Goal: Task Accomplishment & Management: Use online tool/utility

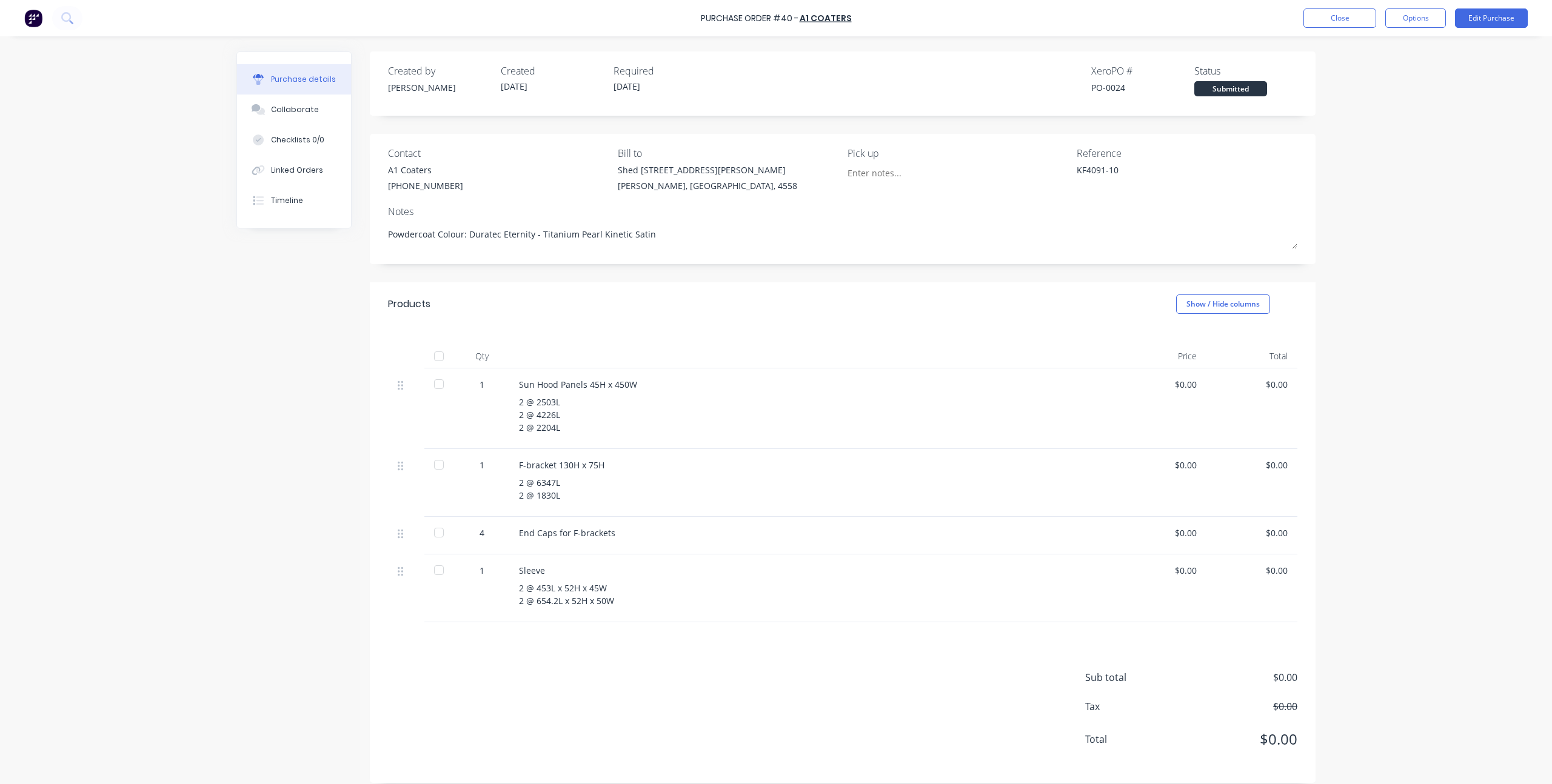
click at [1457, 188] on div "Purchase Order #40 - A1 Coaters Close Options Edit Purchase Purchase details Co…" at bounding box center [776, 392] width 1552 height 784
click at [296, 413] on div "Created by [PERSON_NAME] Created [DATE] Required [DATE] Xero PO # PO-0024 Statu…" at bounding box center [775, 417] width 1079 height 732
click at [1361, 147] on div "Purchase Order #40 - A1 Coaters Close Options Edit Purchase Purchase details Co…" at bounding box center [776, 392] width 1552 height 784
click at [1349, 19] on button "Close" at bounding box center [1340, 18] width 73 height 19
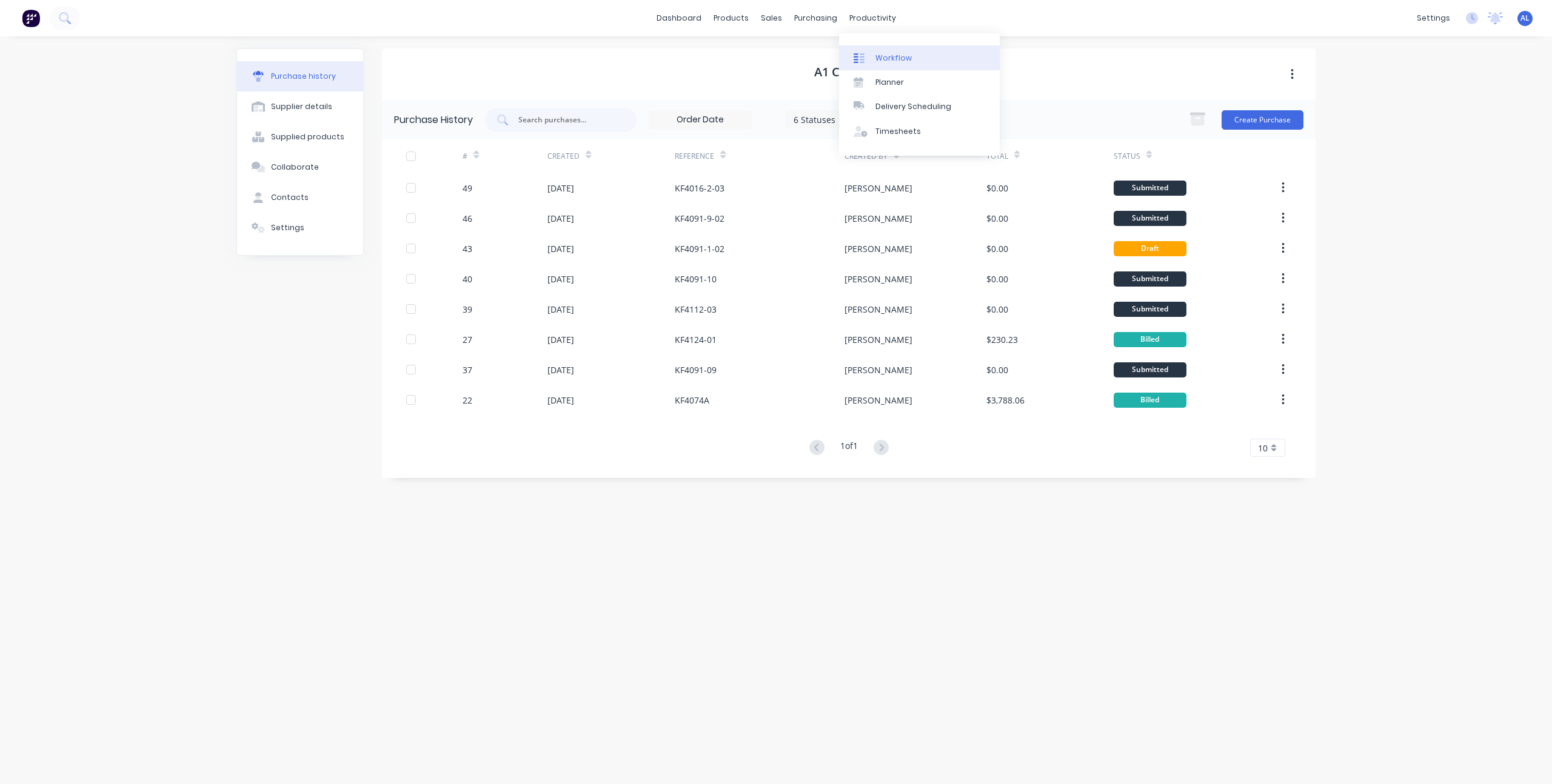
click at [875, 52] on div "Workflow" at bounding box center [893, 58] width 36 height 11
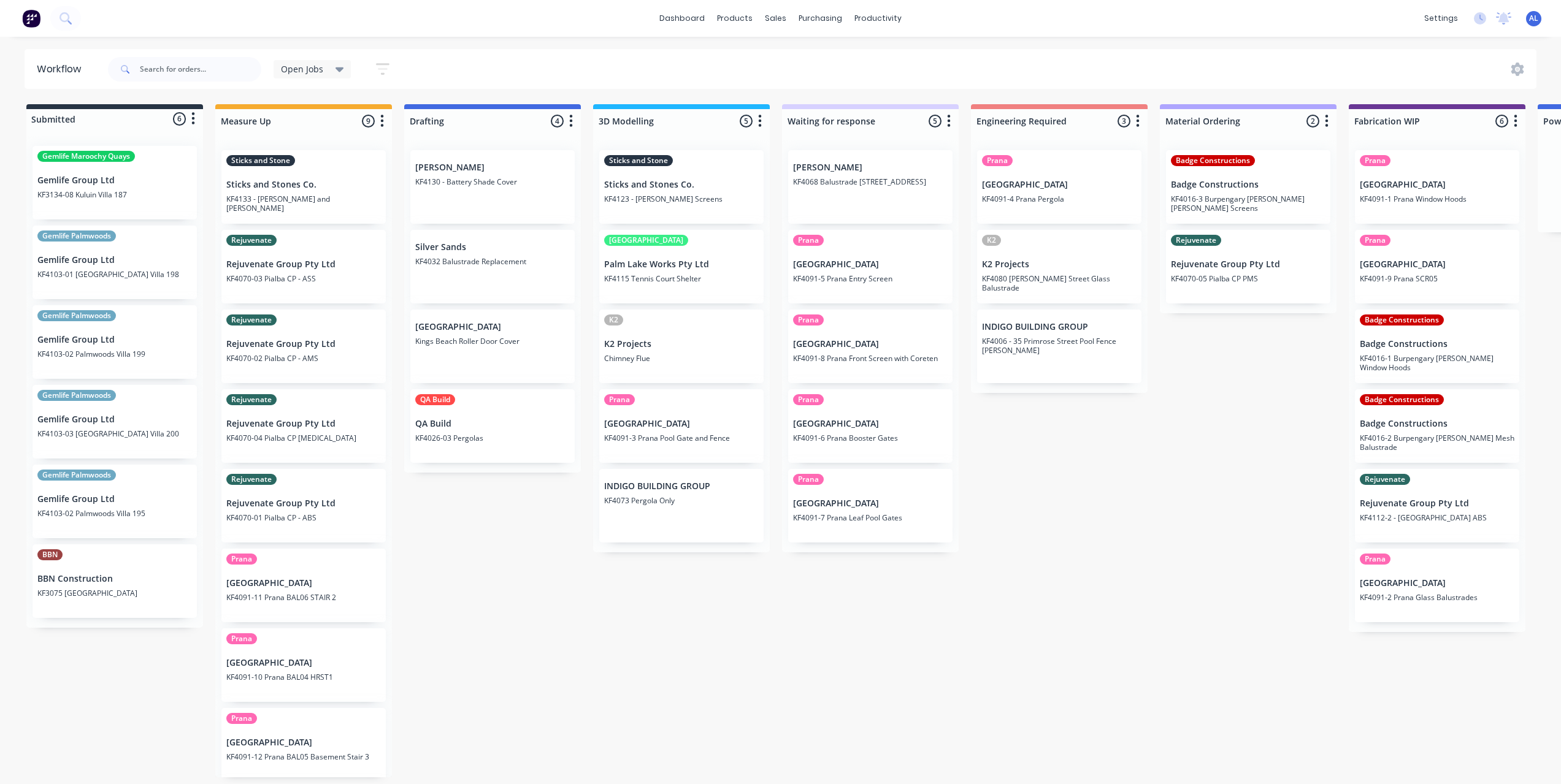
click at [460, 532] on div "Submitted 6 Status colour #273444 hex #273444 Save Cancel Summaries Total order…" at bounding box center [1458, 441] width 2935 height 673
click at [656, 628] on div "Submitted 6 Status colour #273444 hex #273444 Save Cancel Summaries Total order…" at bounding box center [1458, 441] width 2935 height 673
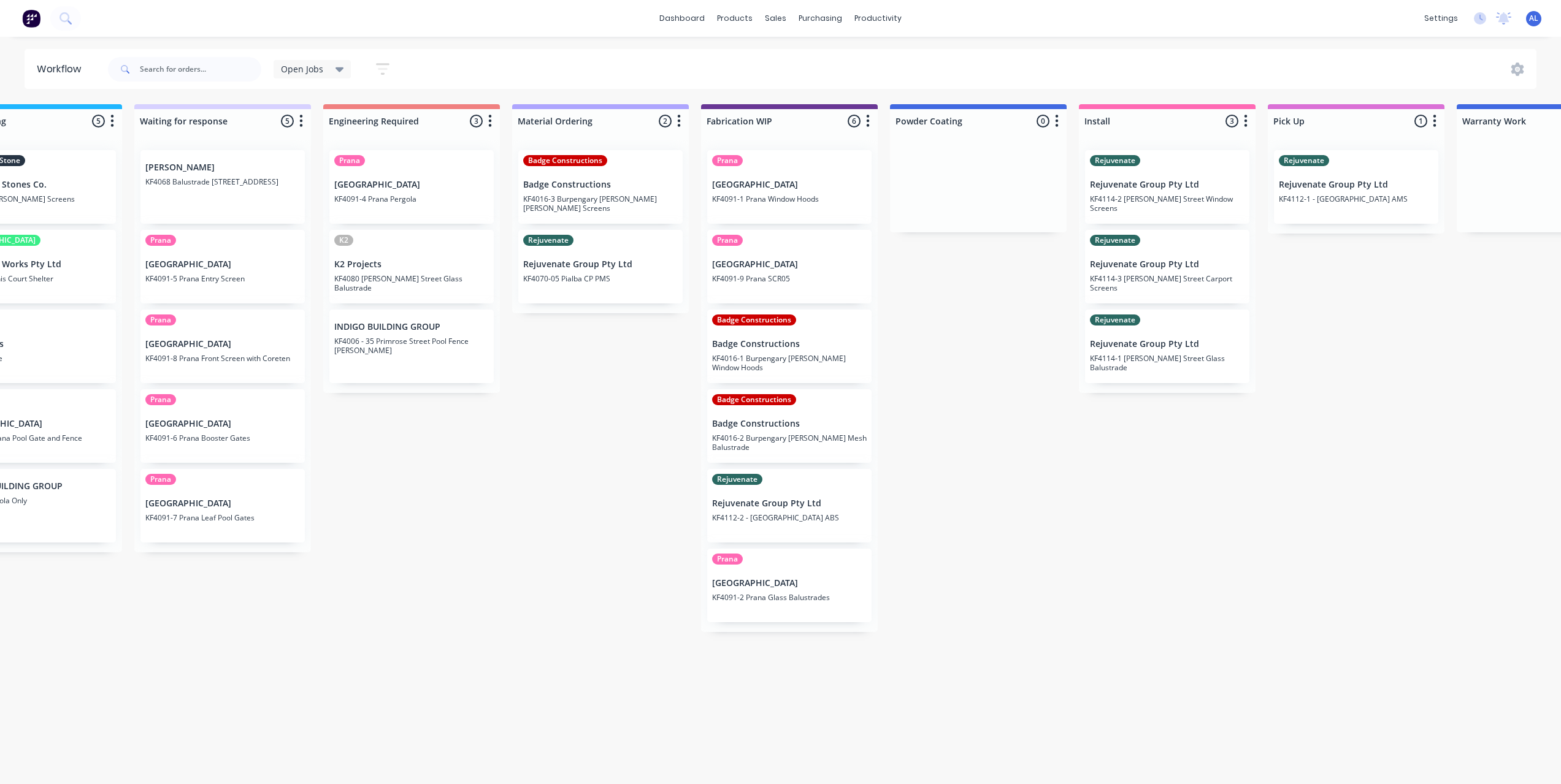
scroll to position [0, 638]
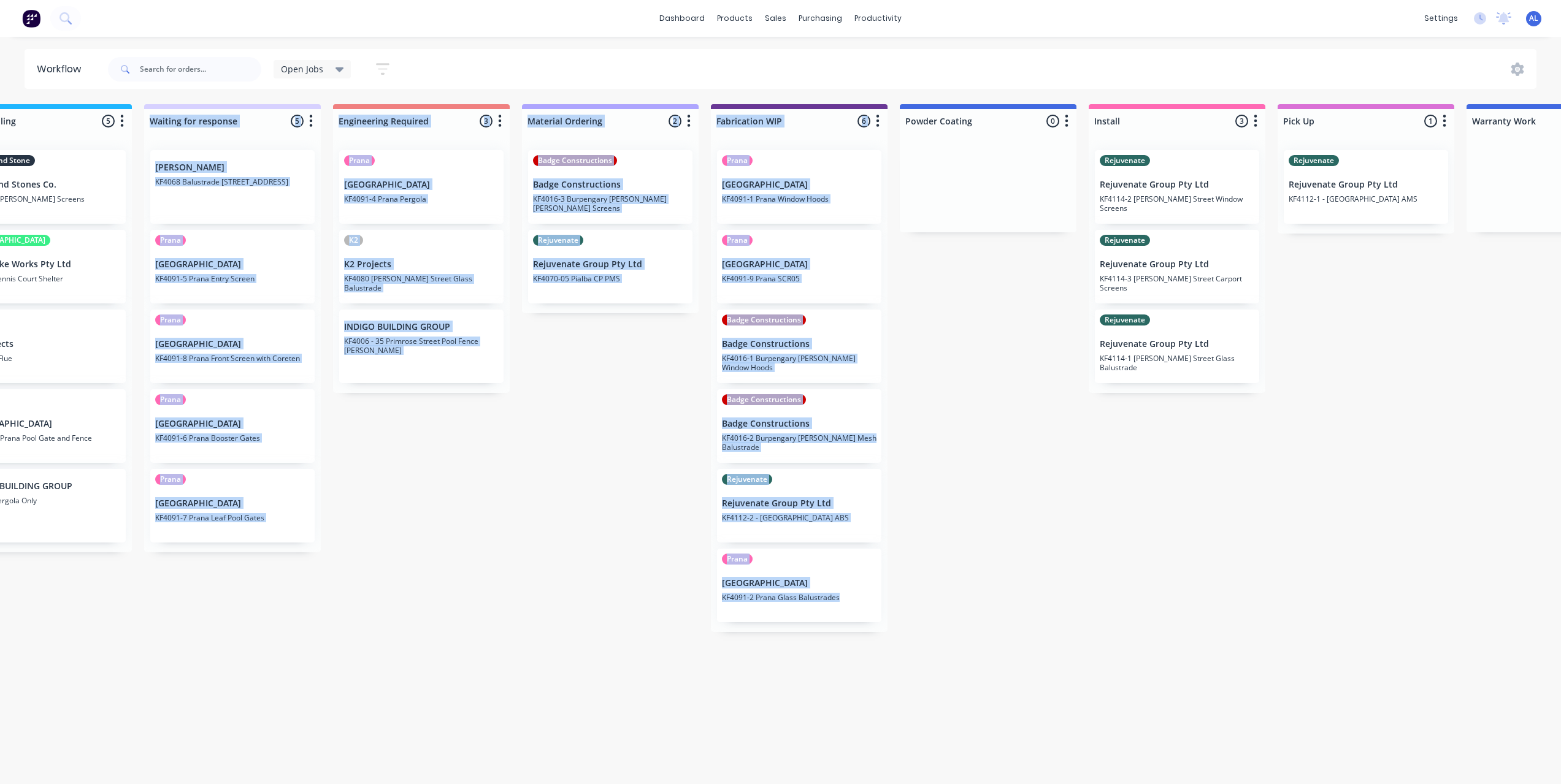
click at [615, 680] on div "Submitted 6 Status colour #273444 hex #273444 Save Cancel Summaries Total order…" at bounding box center [820, 441] width 2935 height 673
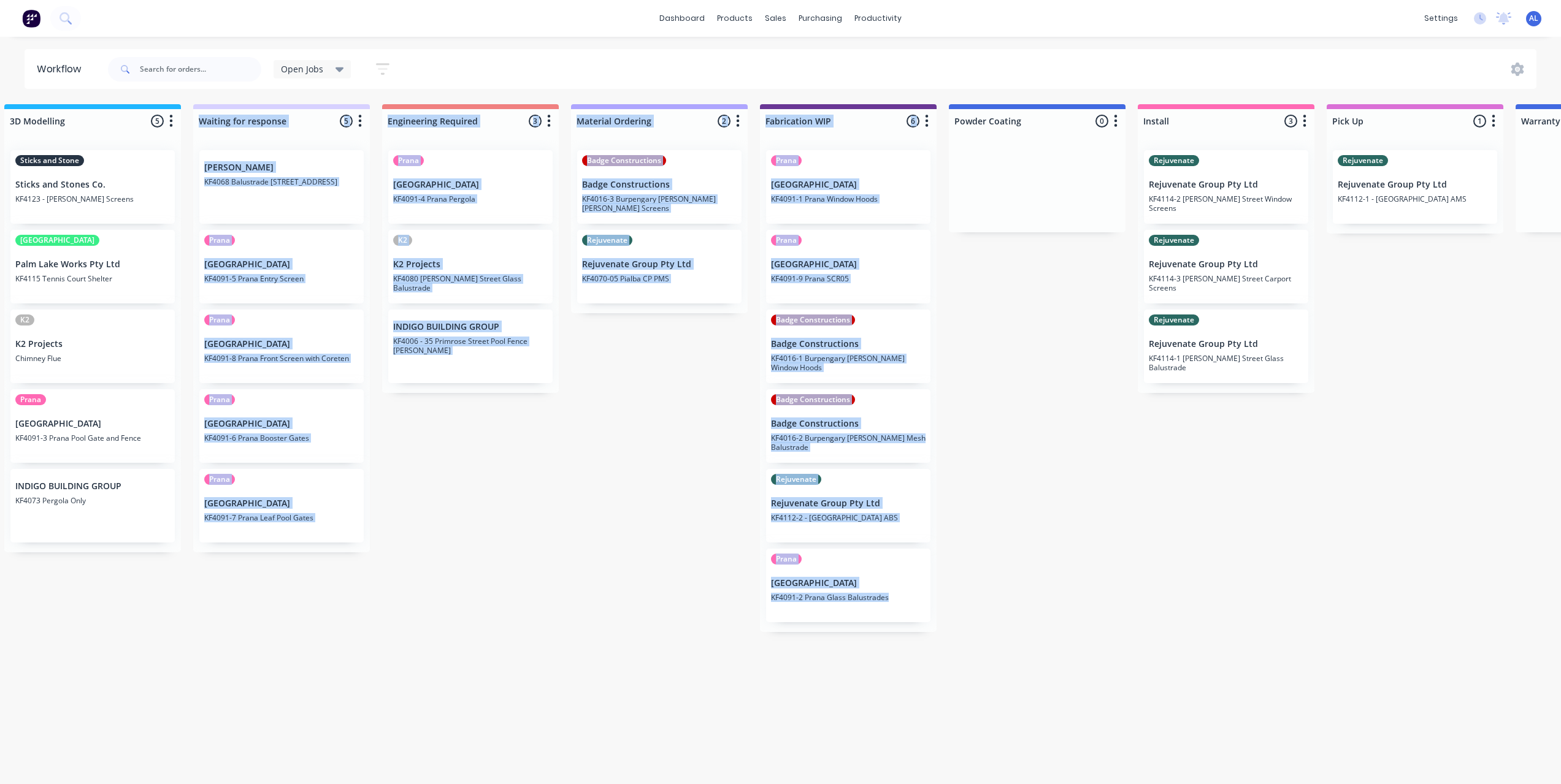
click at [581, 695] on div "Submitted 6 Status colour #273444 hex #273444 Save Cancel Summaries Total order…" at bounding box center [869, 441] width 2935 height 673
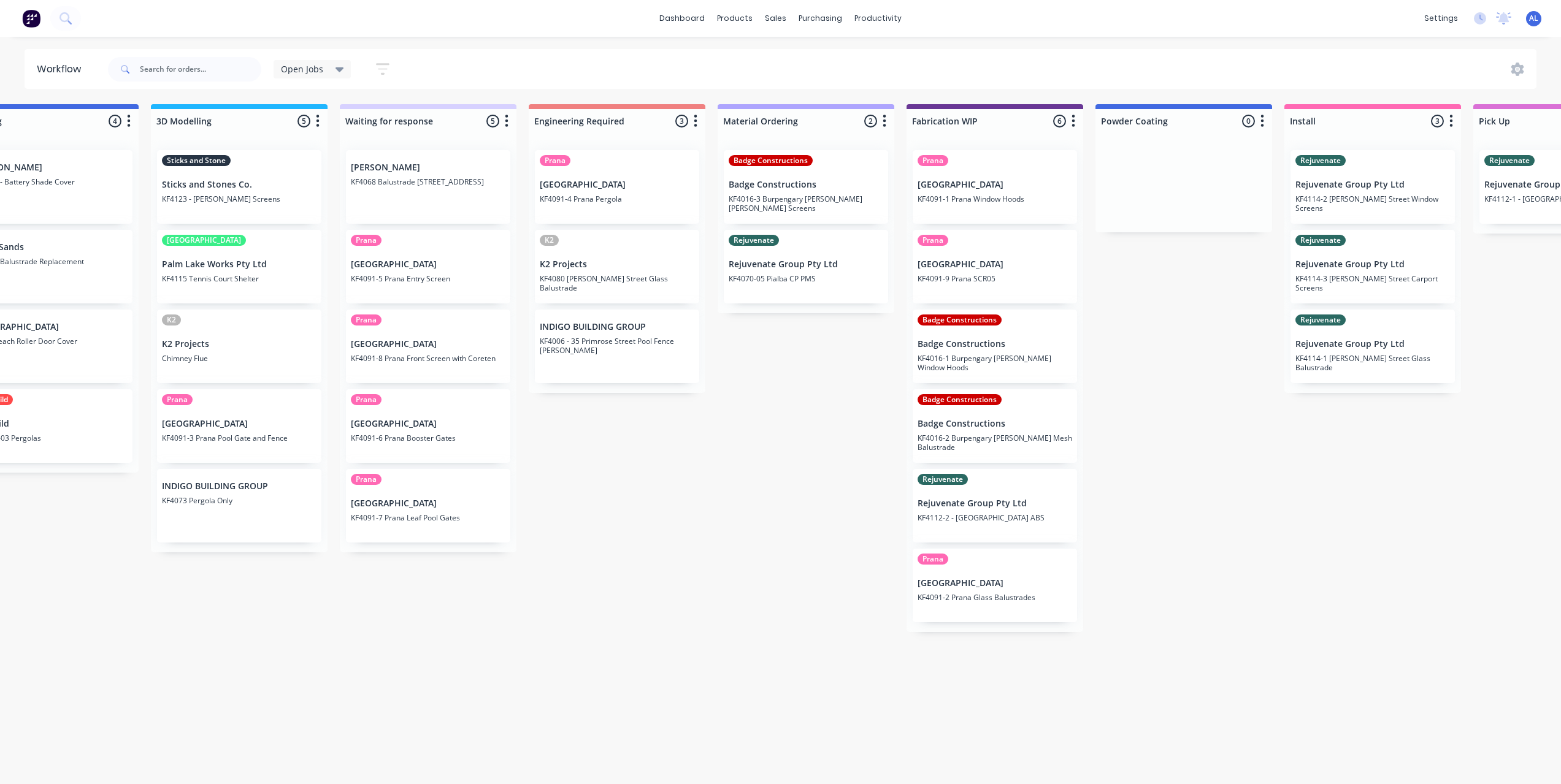
scroll to position [0, 442]
click at [786, 746] on div "Submitted 6 Status colour #273444 hex #273444 Save Cancel Summaries Total order…" at bounding box center [1016, 441] width 2935 height 673
click at [798, 587] on div "Submitted 6 Status colour #273444 hex #273444 Save Cancel Summaries Total order…" at bounding box center [1016, 441] width 2935 height 673
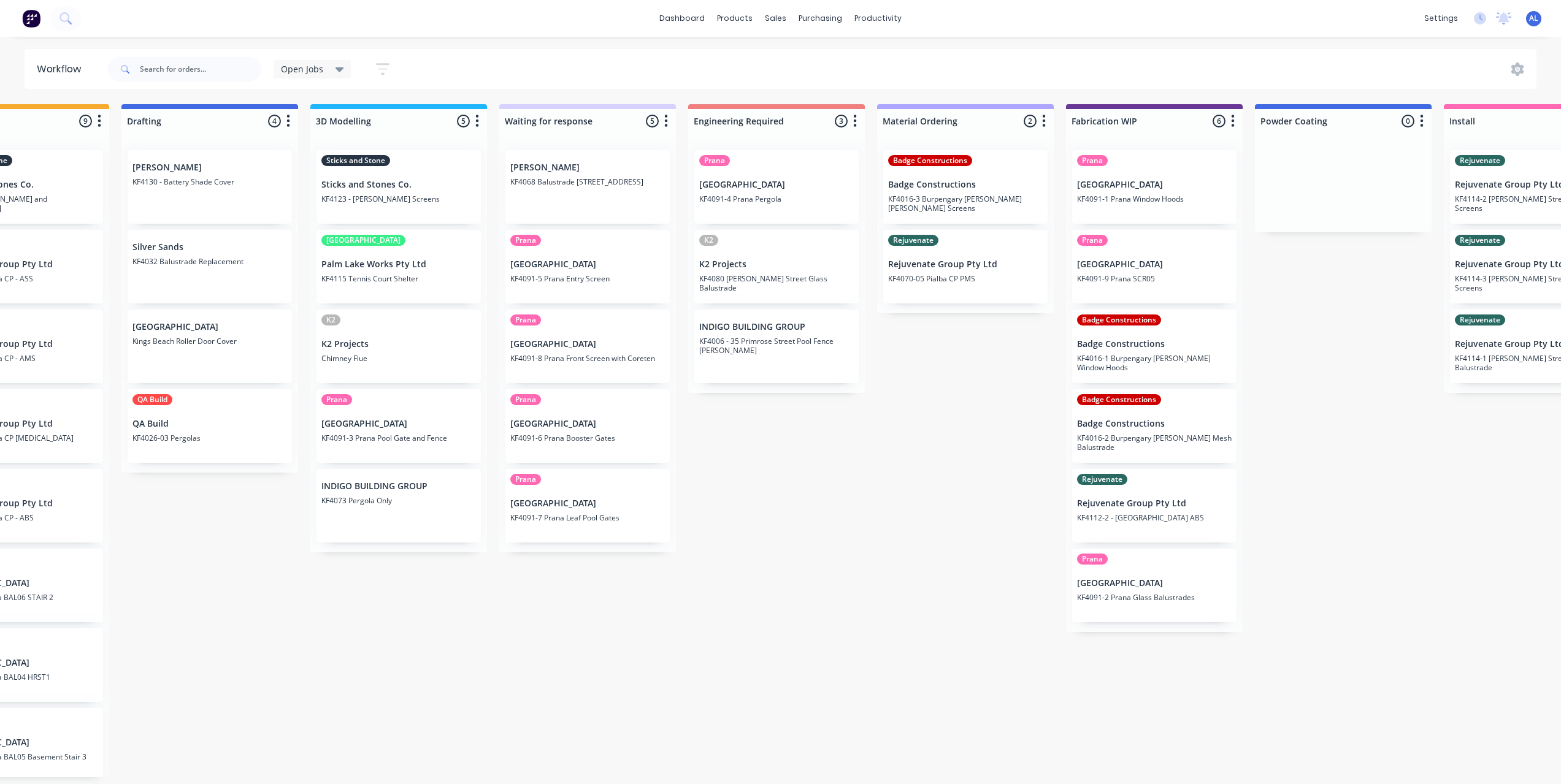
scroll to position [0, 245]
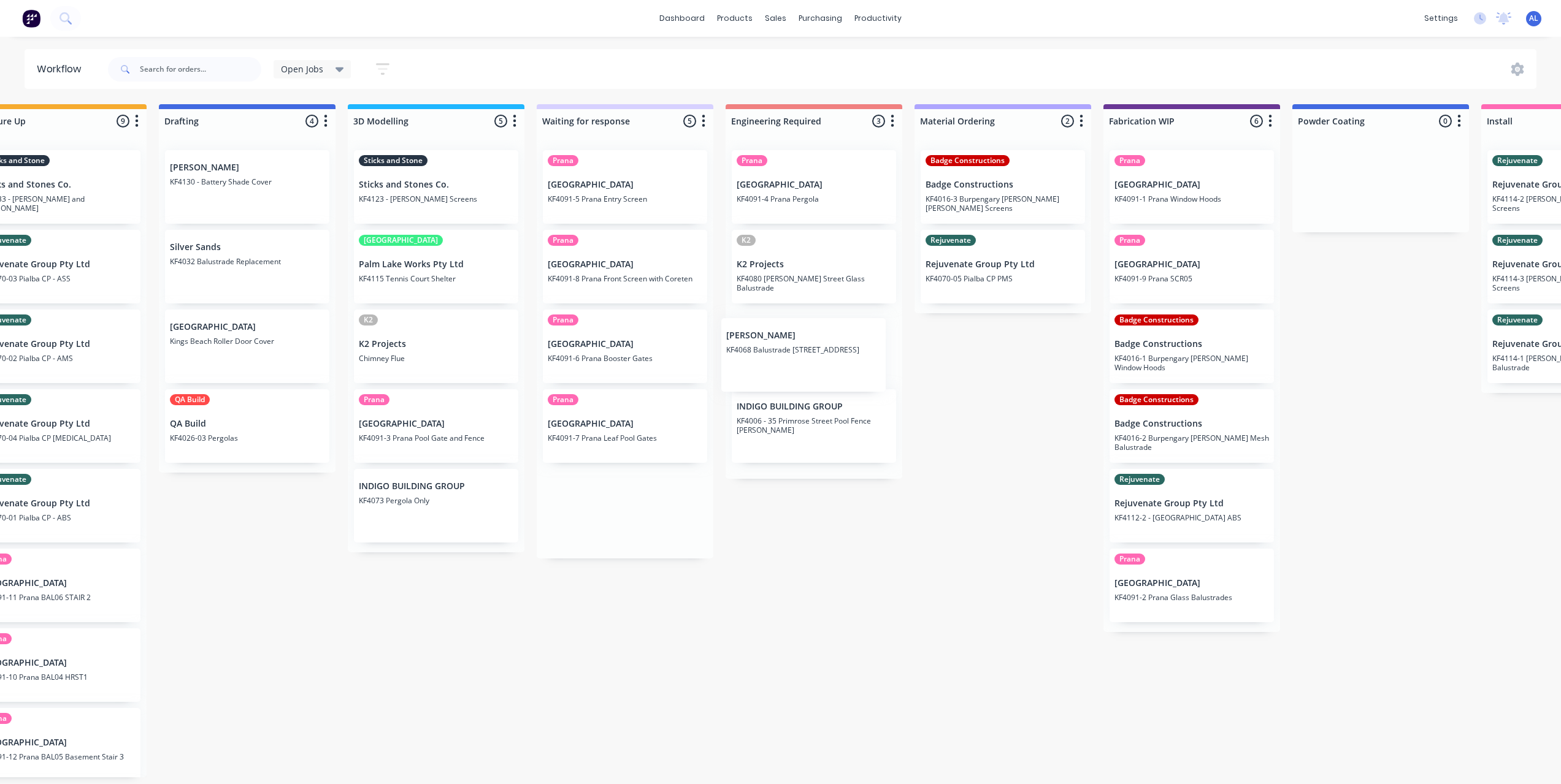
drag, startPoint x: 594, startPoint y: 192, endPoint x: 786, endPoint y: 359, distance: 254.5
click at [777, 361] on div "Submitted 6 Status colour #273444 hex #273444 Save Cancel Summaries Total order…" at bounding box center [1213, 441] width 2935 height 673
drag, startPoint x: 977, startPoint y: 444, endPoint x: 883, endPoint y: 506, distance: 112.6
click at [977, 444] on div "Submitted 6 Status colour #273444 hex #273444 Save Cancel Summaries Total order…" at bounding box center [1213, 441] width 2935 height 673
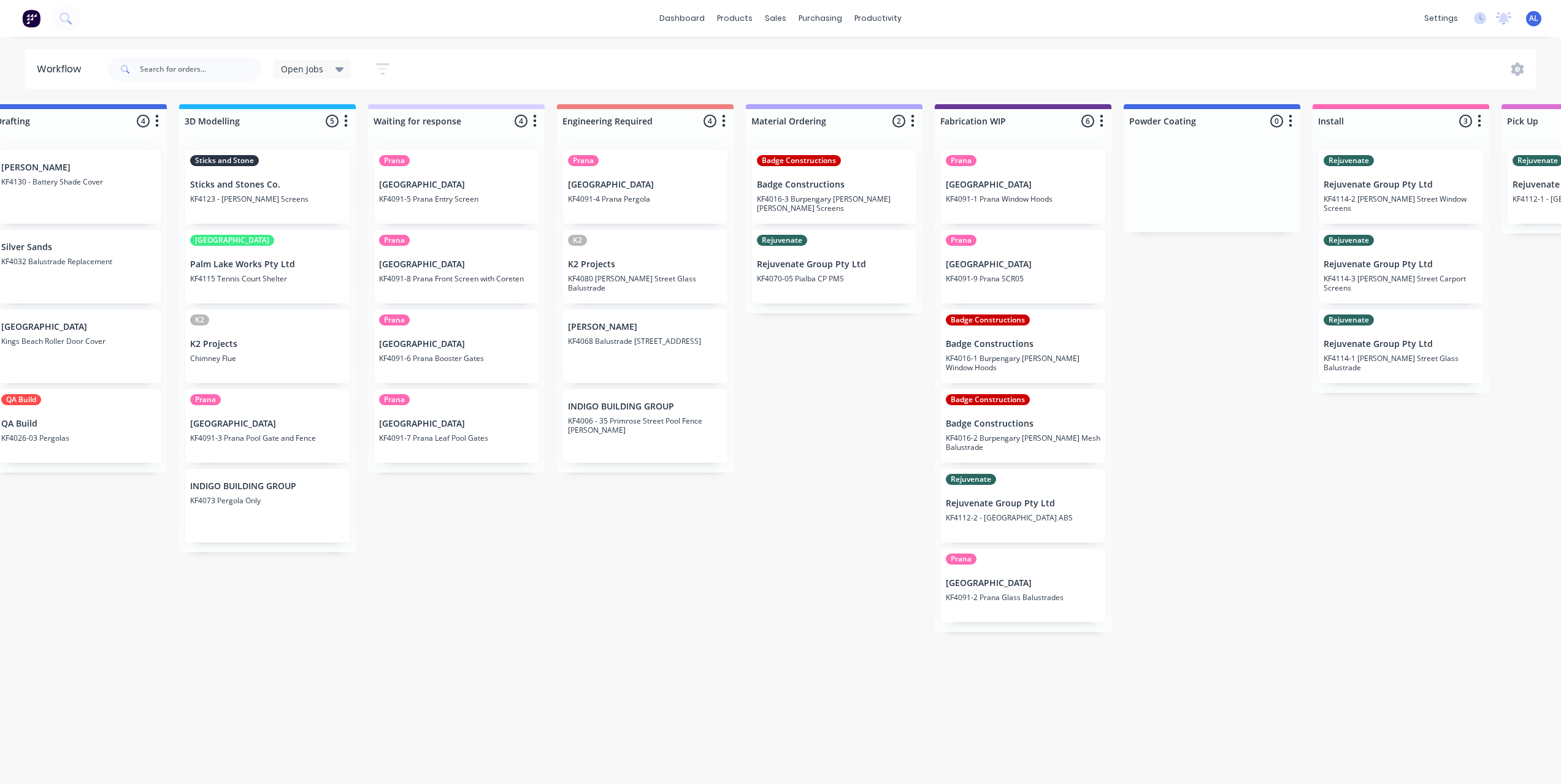
scroll to position [0, 172]
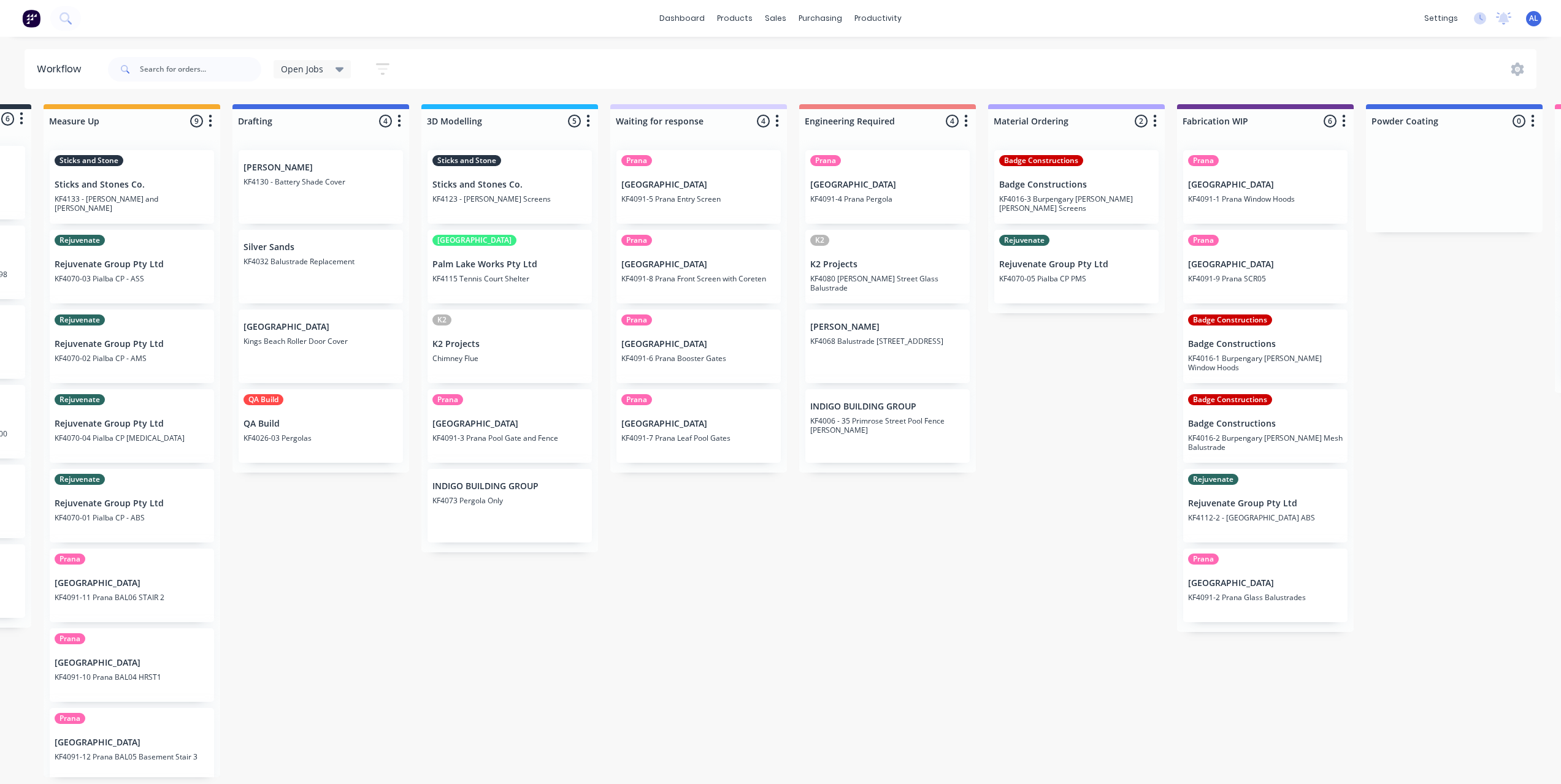
click at [554, 667] on div "Submitted 6 Status colour #273444 hex #273444 Save Cancel Summaries Total order…" at bounding box center [1286, 441] width 2935 height 673
click at [820, 52] on link "Purchase Orders" at bounding box center [871, 58] width 163 height 25
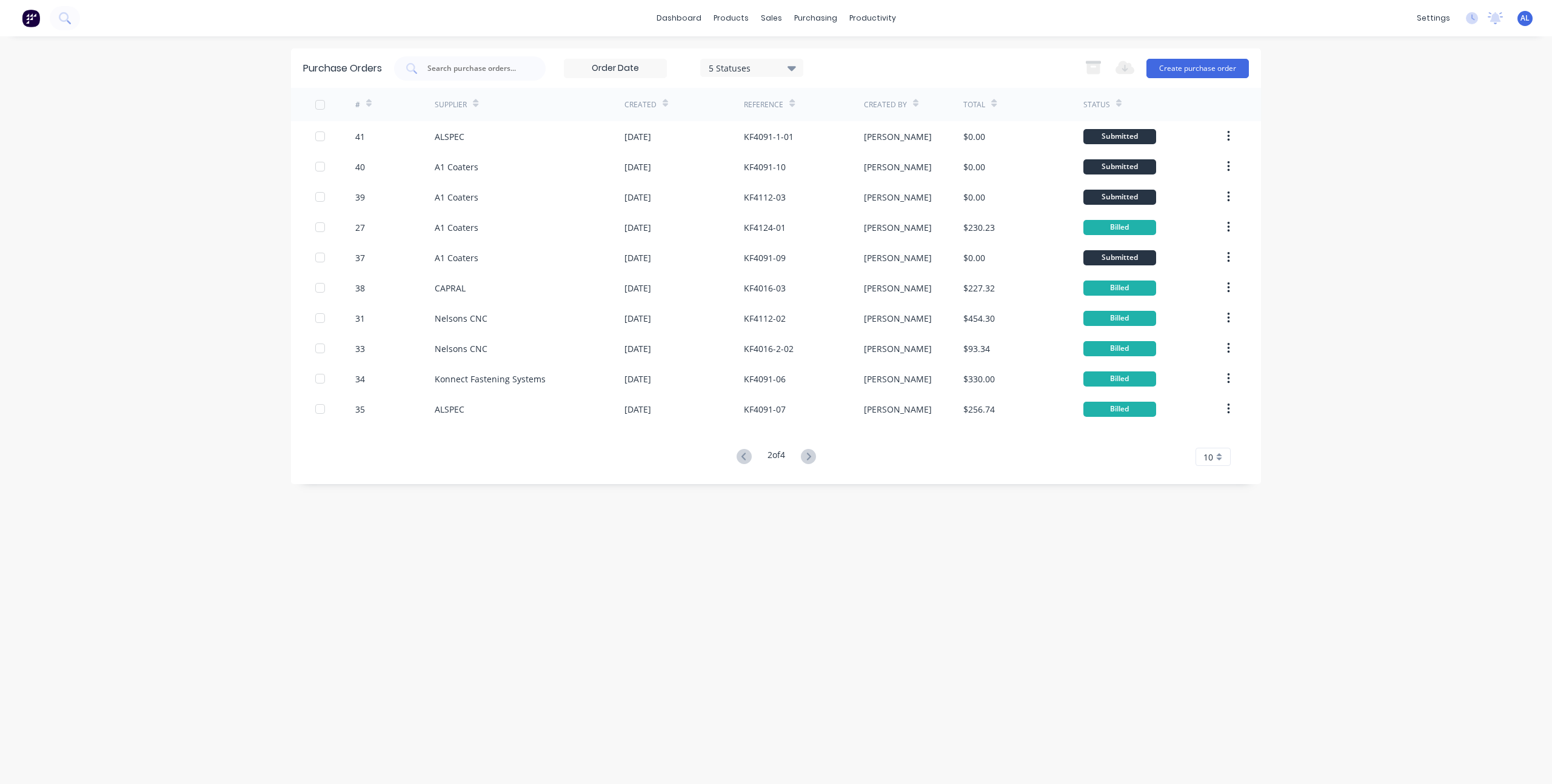
click at [127, 196] on div "dashboard products sales purchasing productivity dashboard products Product Cat…" at bounding box center [776, 392] width 1552 height 784
click at [127, 187] on div "dashboard products sales purchasing productivity dashboard products Product Cat…" at bounding box center [776, 392] width 1552 height 784
drag, startPoint x: 932, startPoint y: 587, endPoint x: 903, endPoint y: 564, distance: 37.0
click at [932, 587] on div "Purchase Orders 5 Statuses 5 Statuses Export to Excel (XLSX) Create purchase or…" at bounding box center [775, 410] width 970 height 724
click at [892, 58] on div "Workflow" at bounding box center [893, 58] width 36 height 11
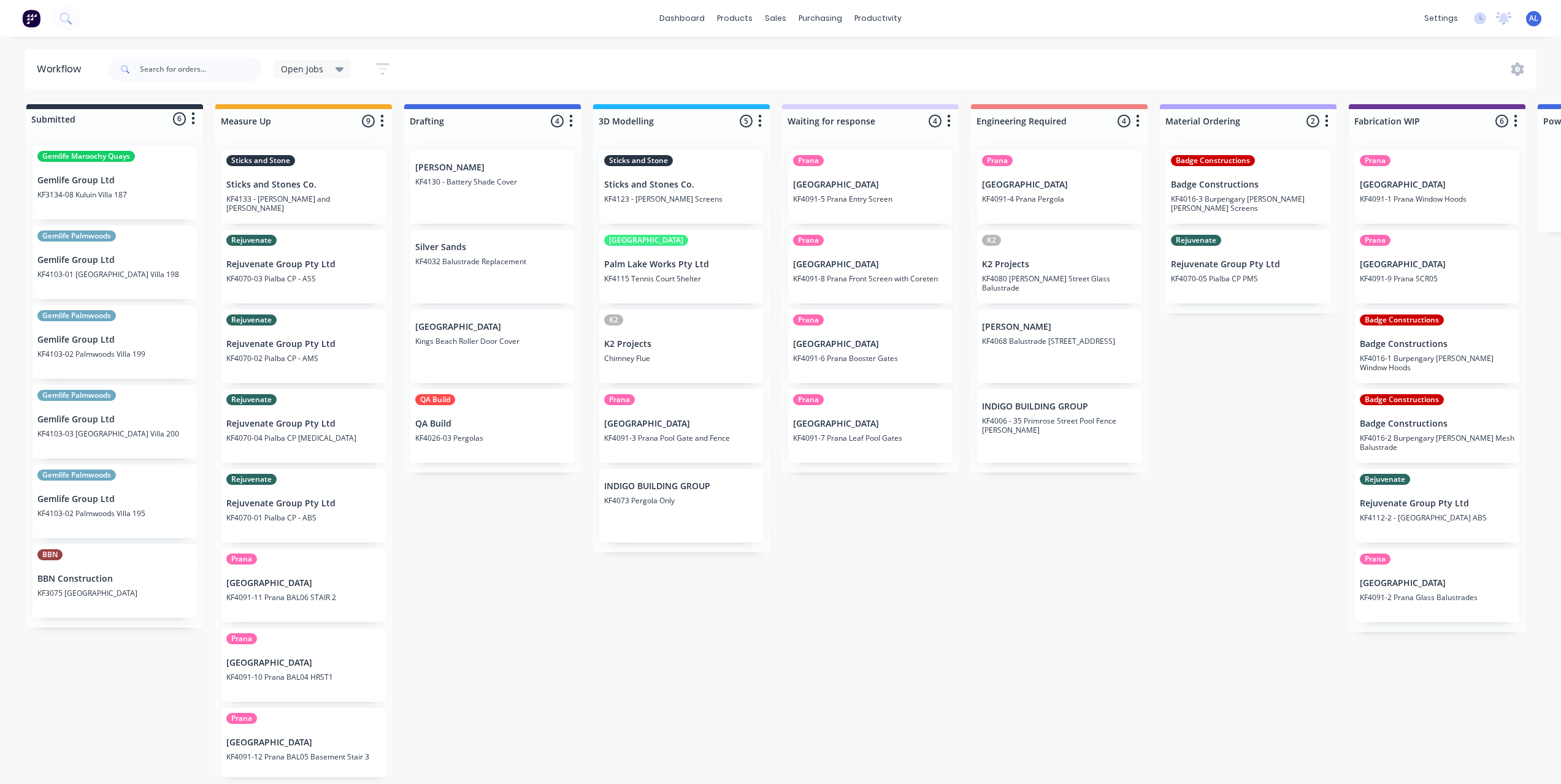
click at [879, 573] on div "Submitted 6 Status colour #273444 hex #273444 Save Cancel Summaries Total order…" at bounding box center [1458, 441] width 2935 height 673
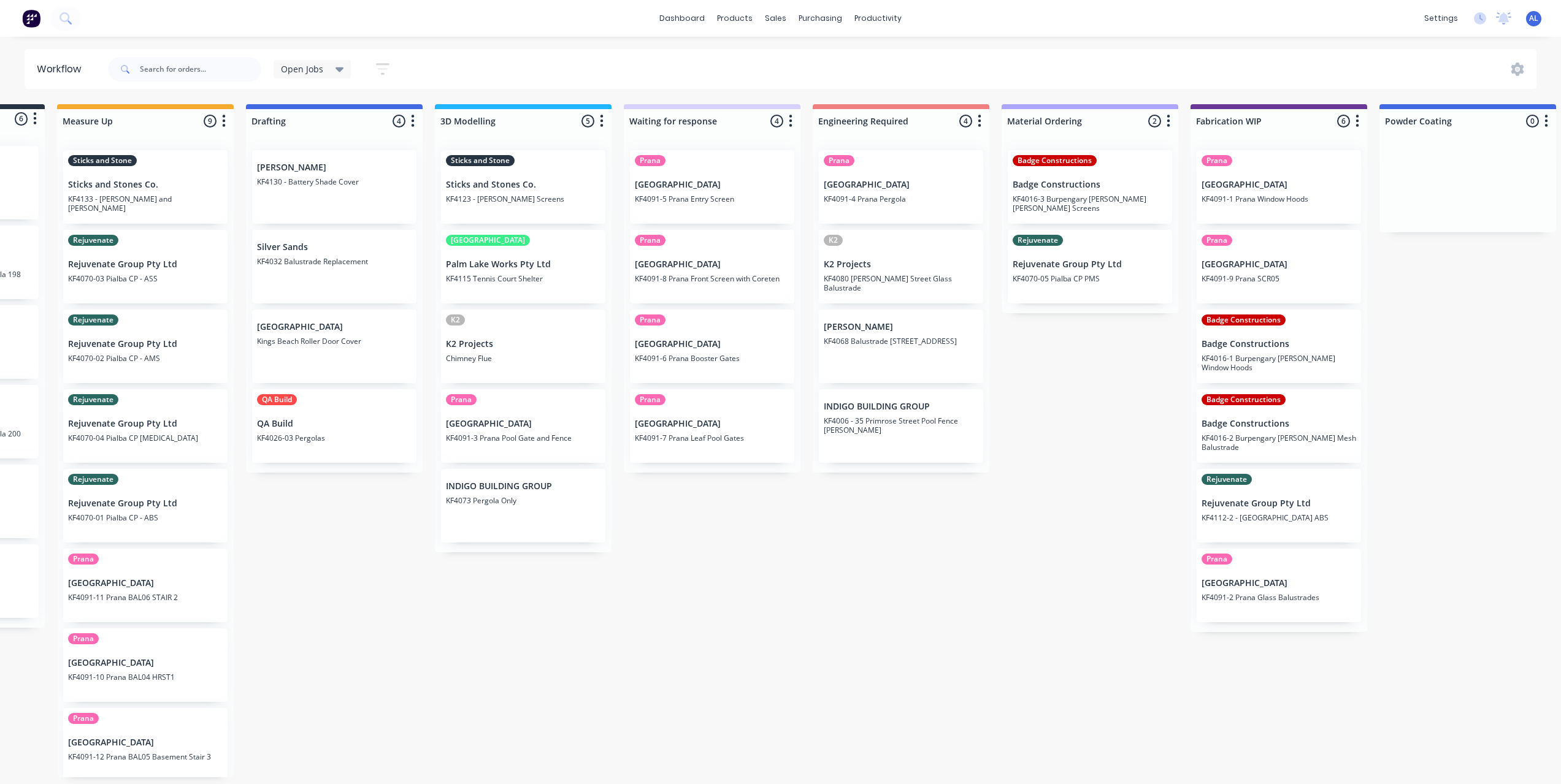
scroll to position [0, 172]
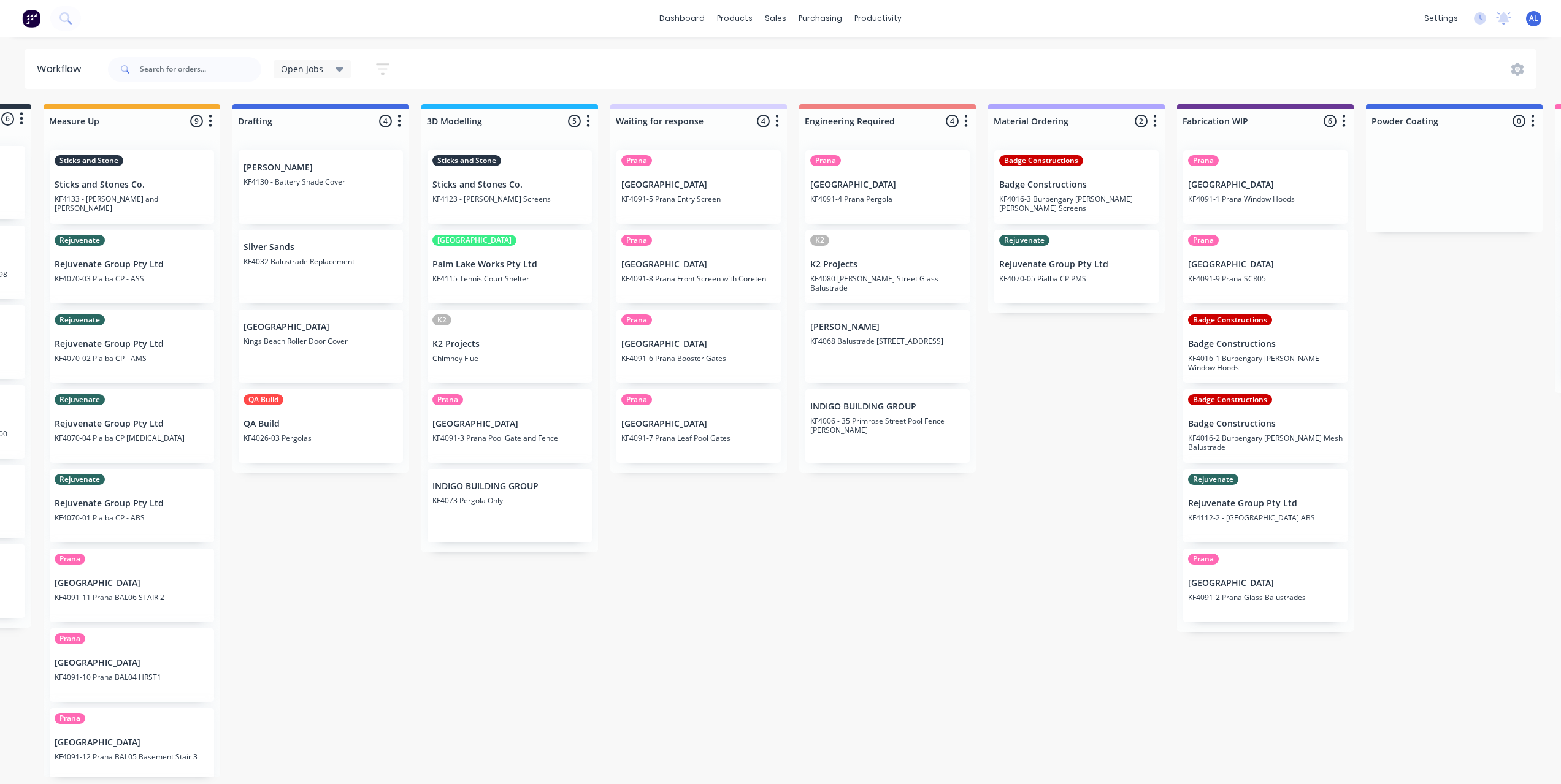
click at [705, 605] on div "Submitted 6 Status colour #273444 hex #273444 Save Cancel Summaries Total order…" at bounding box center [1286, 441] width 2935 height 673
click at [444, 706] on div "Submitted 6 Status colour #273444 hex #273444 Save Cancel Summaries Total order…" at bounding box center [1286, 441] width 2935 height 673
click at [644, 629] on div "Submitted 6 Status colour #273444 hex #273444 Save Cancel Summaries Total order…" at bounding box center [1286, 441] width 2935 height 673
click at [946, 700] on div "Submitted 6 Status colour #273444 hex #273444 Save Cancel Summaries Total order…" at bounding box center [1286, 441] width 2935 height 673
click at [937, 676] on div "Submitted 6 Status colour #273444 hex #273444 Save Cancel Summaries Total order…" at bounding box center [1286, 441] width 2935 height 673
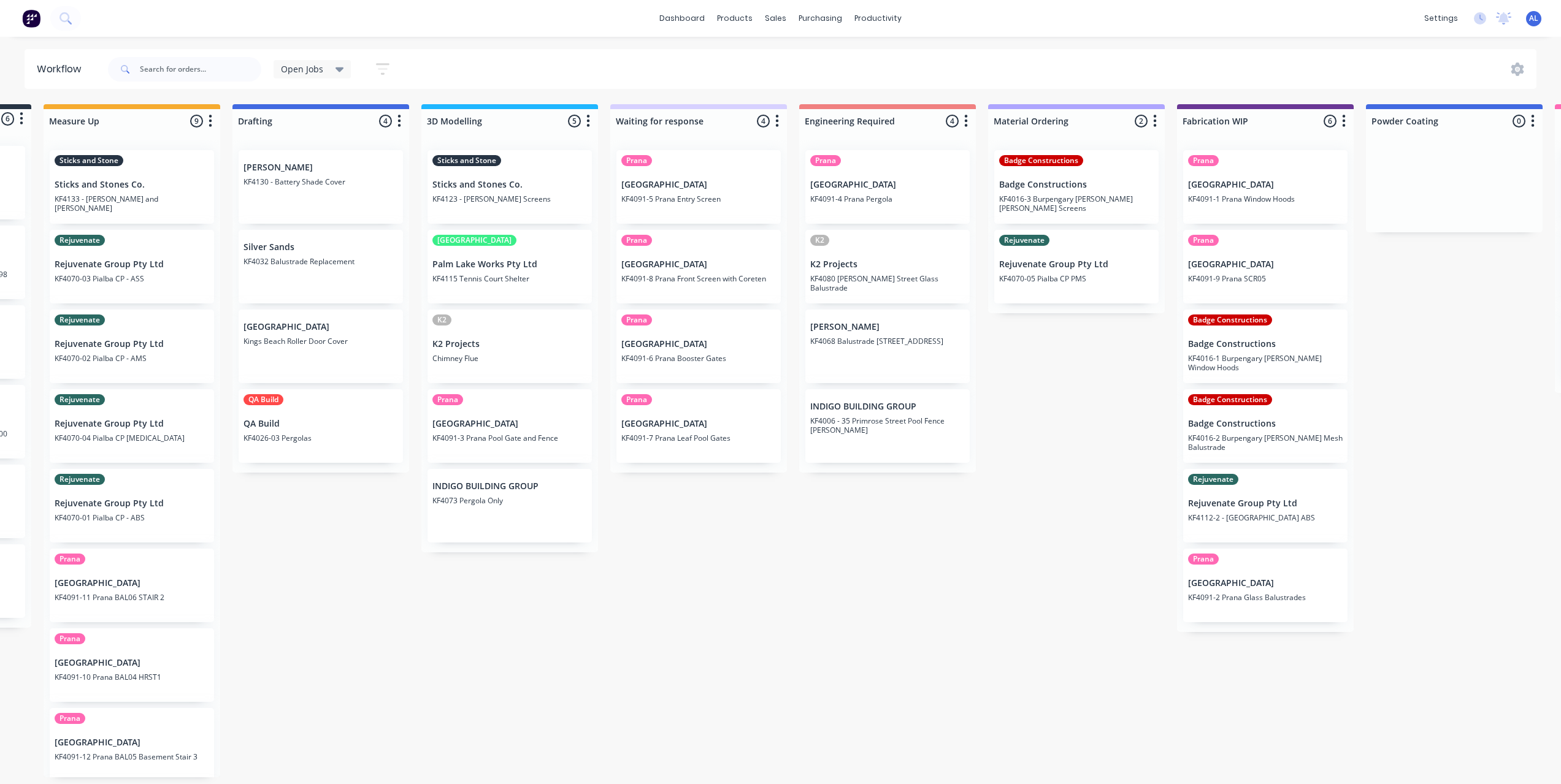
click at [1476, 400] on div "Submitted 6 Status colour #273444 hex #273444 Save Cancel Summaries Total order…" at bounding box center [1286, 441] width 2935 height 673
click at [1451, 335] on div "Submitted 6 Status colour #273444 hex #273444 Save Cancel Summaries Total order…" at bounding box center [1286, 441] width 2935 height 673
click at [1413, 348] on div "Submitted 6 Status colour #273444 hex #273444 Save Cancel Summaries Total order…" at bounding box center [1286, 441] width 2935 height 673
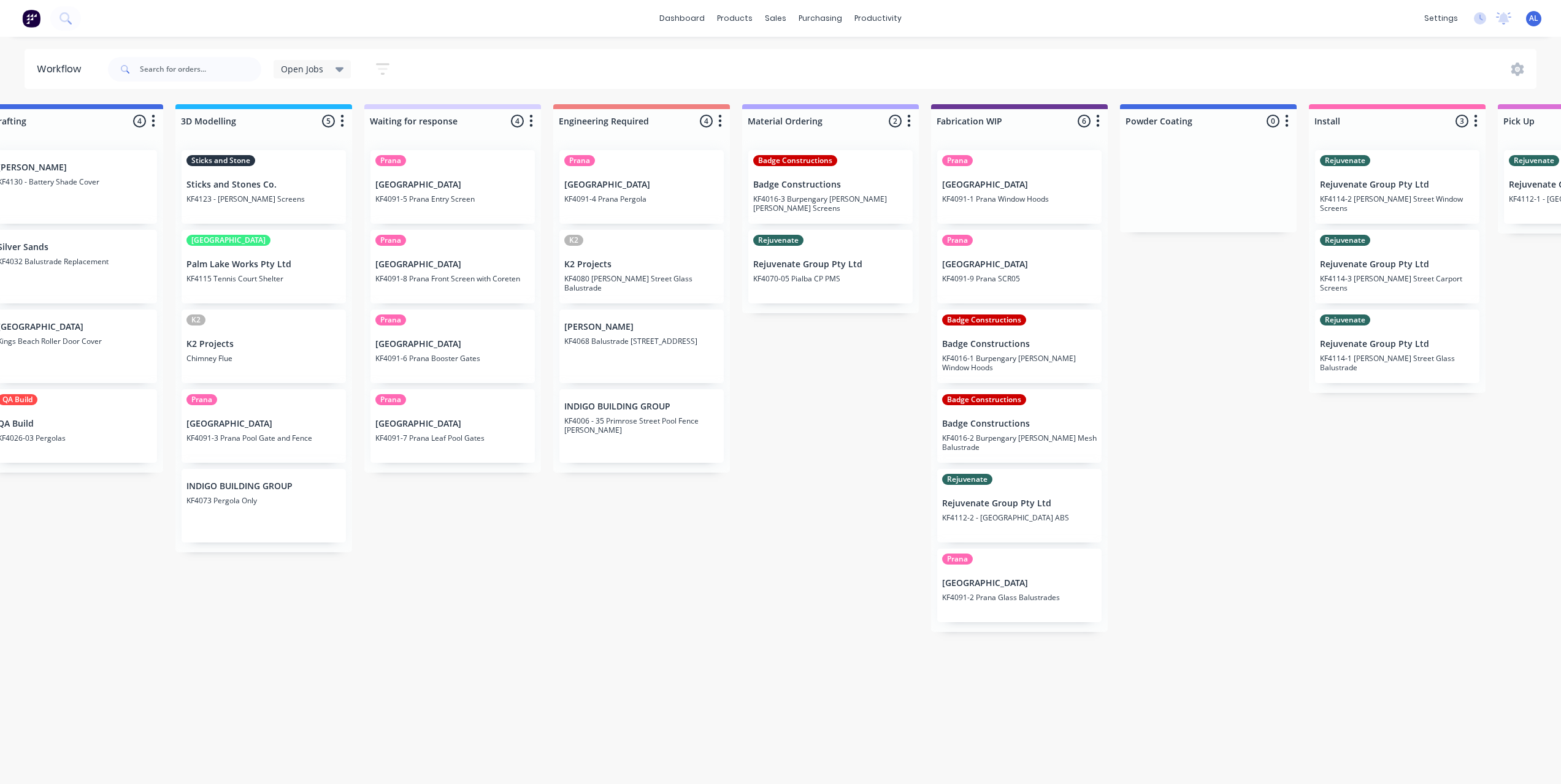
scroll to position [0, 417]
click at [800, 554] on div "Submitted 6 Status colour #273444 hex #273444 Save Cancel Summaries Total order…" at bounding box center [1041, 441] width 2935 height 673
click at [431, 605] on div "Submitted 6 Status colour #273444 hex #273444 Save Cancel Summaries Total order…" at bounding box center [1041, 441] width 2935 height 673
click at [556, 508] on div "Submitted 6 Status colour #273444 hex #273444 Save Cancel Summaries Total order…" at bounding box center [1041, 441] width 2935 height 673
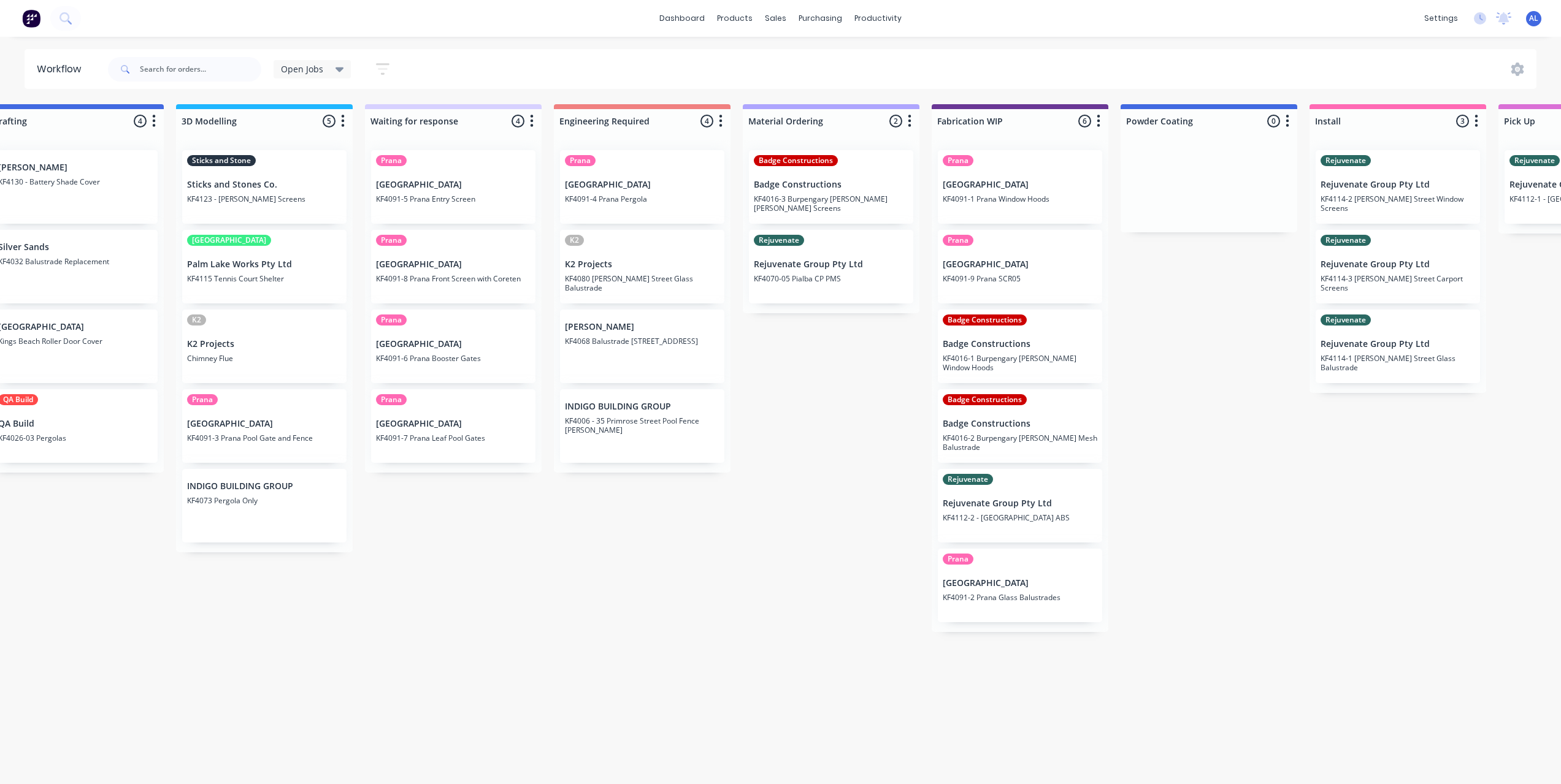
click at [836, 524] on div "Submitted 6 Status colour #273444 hex #273444 Save Cancel Summaries Total order…" at bounding box center [1041, 441] width 2935 height 673
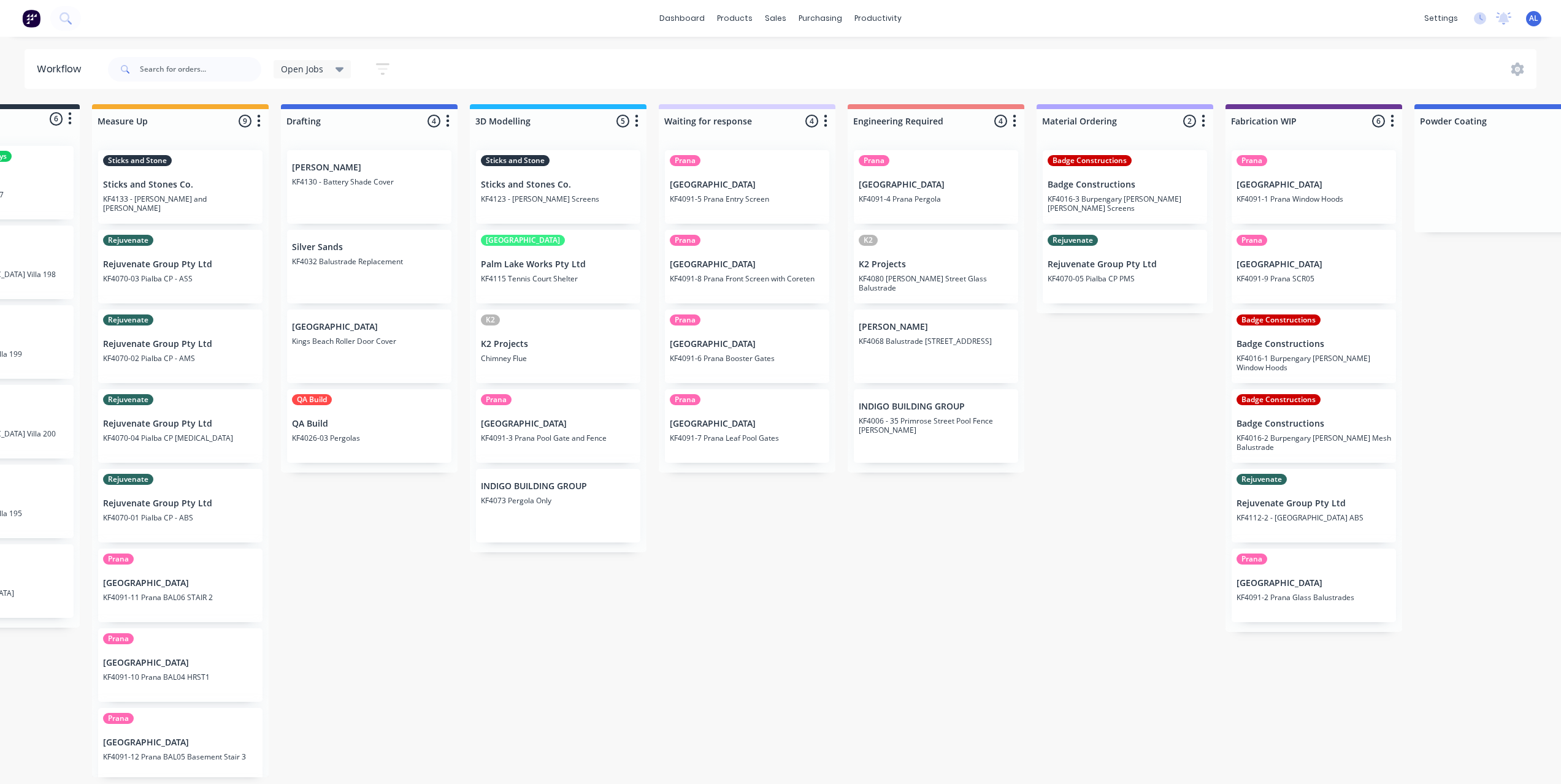
scroll to position [3, 98]
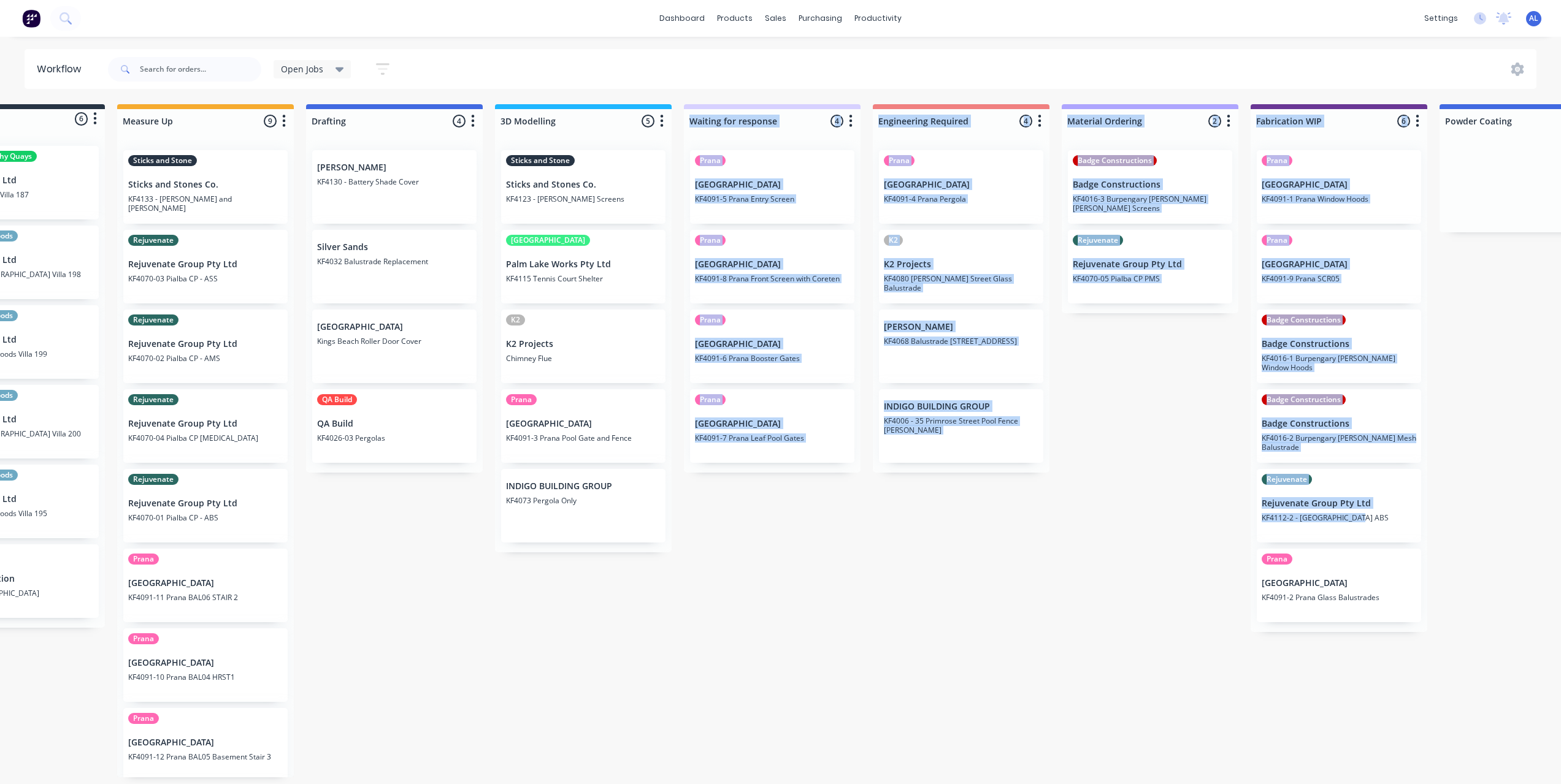
click at [459, 663] on div "Submitted 6 Status colour #273444 hex #273444 Save Cancel Summaries Total order…" at bounding box center [1360, 441] width 2935 height 673
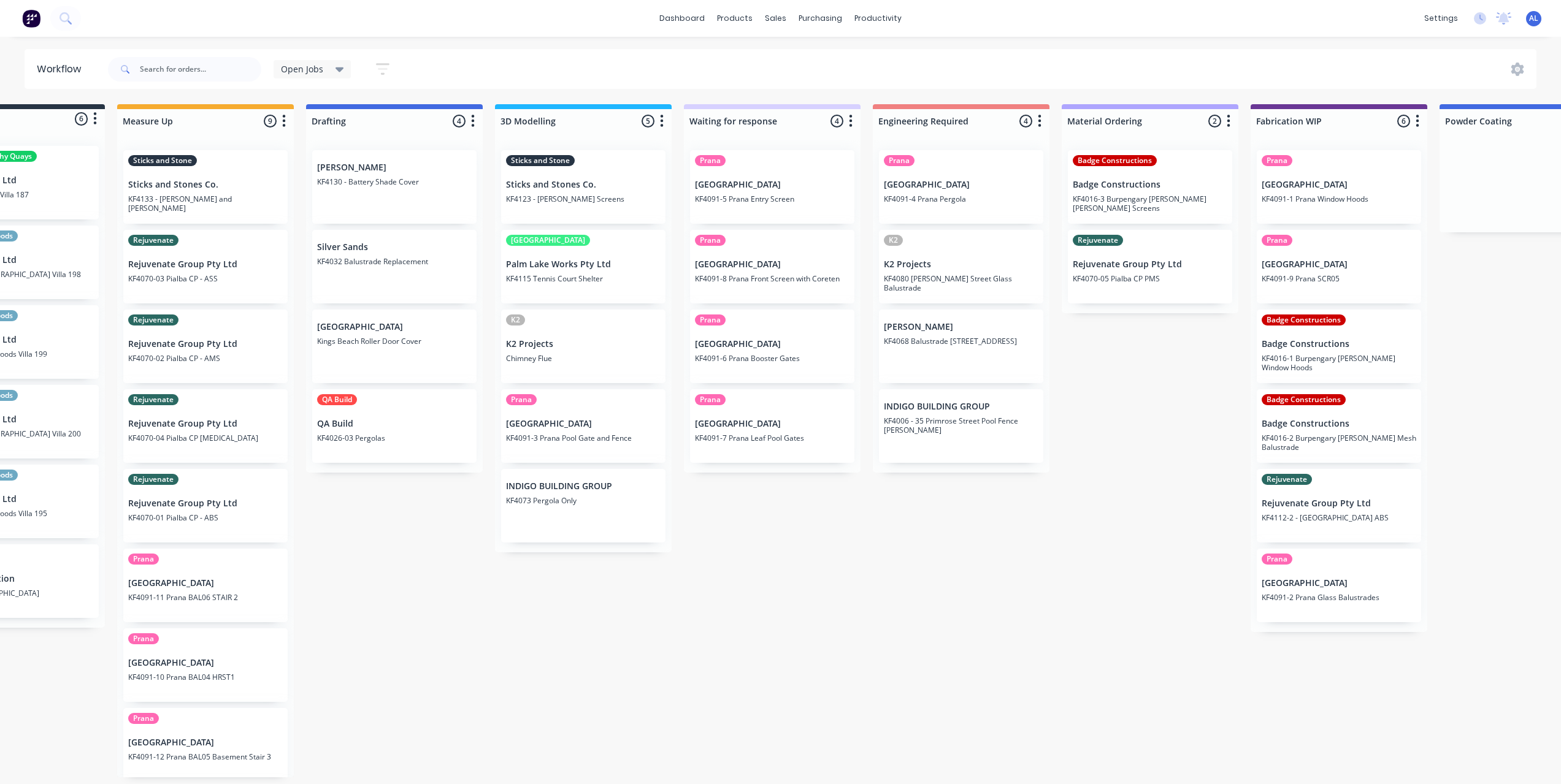
click at [363, 578] on div "Submitted 6 Status colour #273444 hex #273444 Save Cancel Summaries Total order…" at bounding box center [1360, 441] width 2935 height 673
click at [891, 594] on div "Submitted 6 Status colour #273444 hex #273444 Save Cancel Summaries Total order…" at bounding box center [1360, 441] width 2935 height 673
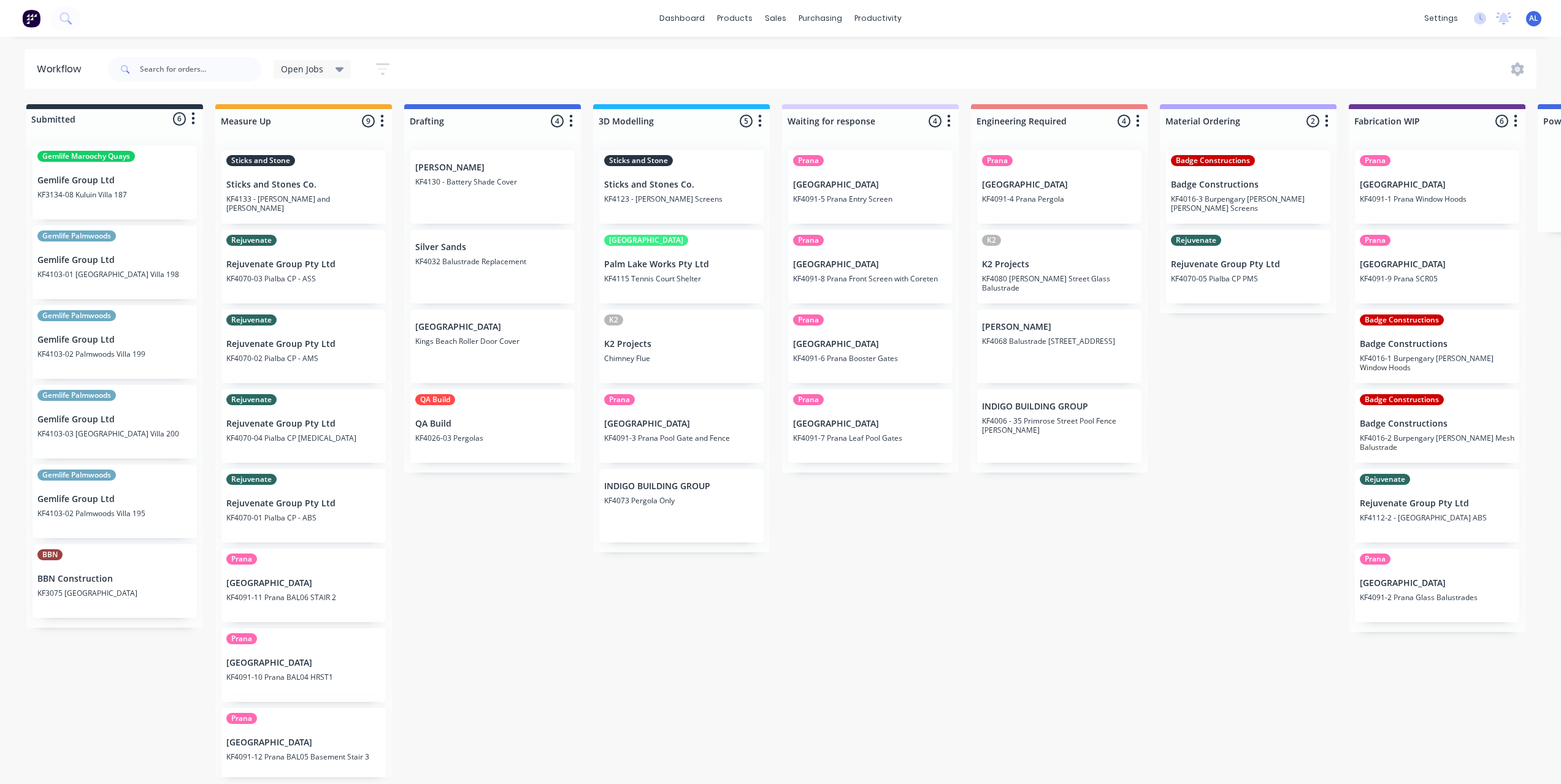
click at [617, 607] on div "Submitted 6 Status colour #273444 hex #273444 Save Cancel Summaries Total order…" at bounding box center [1458, 441] width 2935 height 673
